Goal: Navigation & Orientation: Find specific page/section

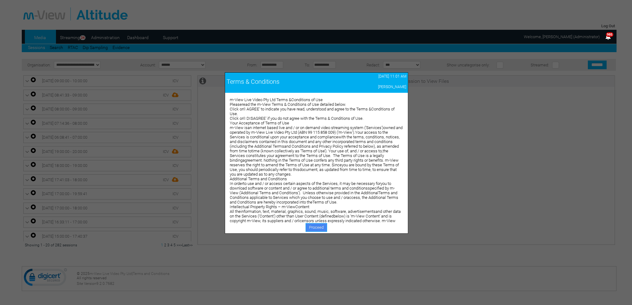
click at [319, 227] on link "Proceed" at bounding box center [315, 227] width 21 height 9
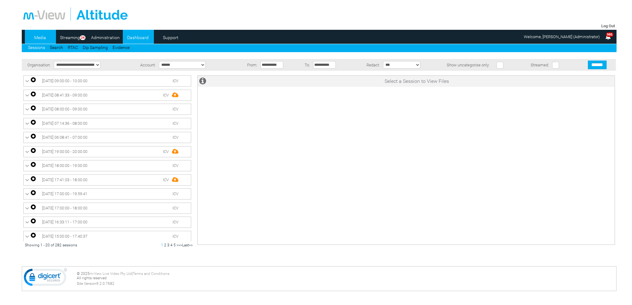
click at [135, 38] on link "Dashboard" at bounding box center [138, 37] width 30 height 9
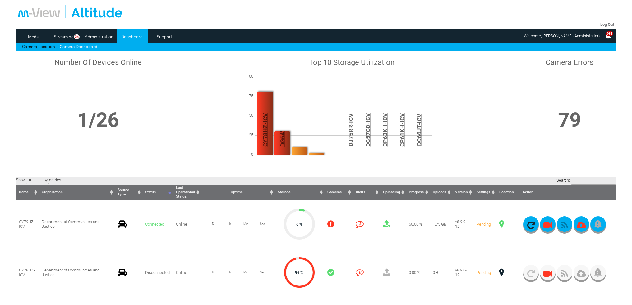
scroll to position [93, 0]
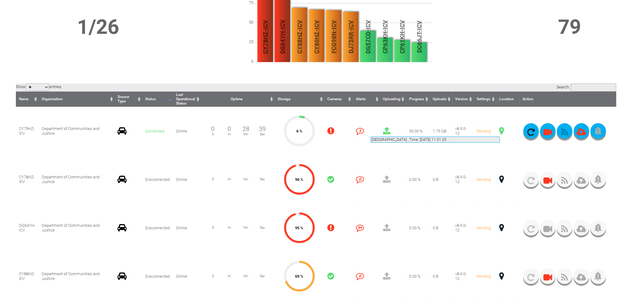
click at [500, 129] on span at bounding box center [501, 131] width 5 height 8
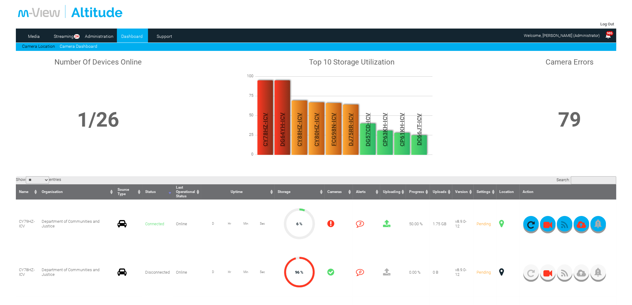
scroll to position [0, 0]
